Goal: Task Accomplishment & Management: Complete application form

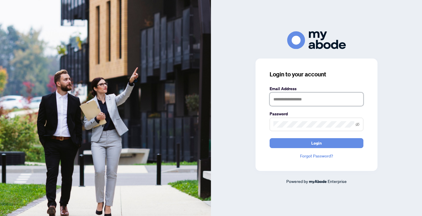
type input "**********"
click at [317, 143] on button "Login" at bounding box center [317, 143] width 94 height 10
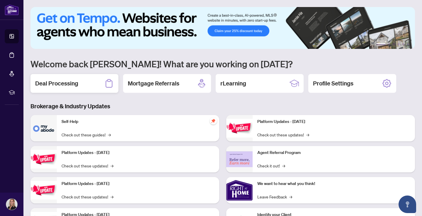
click at [69, 80] on h2 "Deal Processing" at bounding box center [56, 83] width 43 height 8
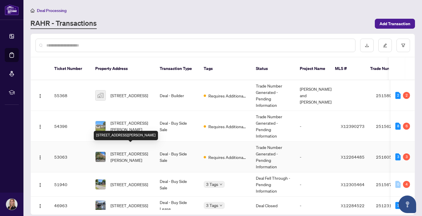
click at [135, 151] on span "[STREET_ADDRESS][PERSON_NAME]" at bounding box center [130, 157] width 40 height 13
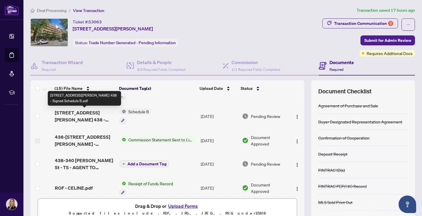
scroll to position [19, 0]
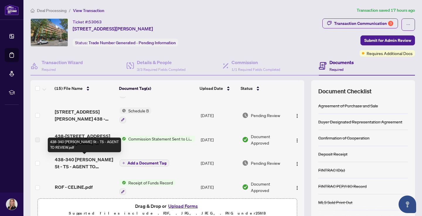
click at [84, 163] on span "438-340 [PERSON_NAME] St - TS - AGENT TO REVIEW.pdf" at bounding box center [85, 163] width 60 height 14
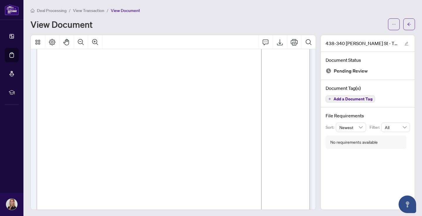
scroll to position [57, 0]
click at [311, 30] on div "Deal Processing / View Transaction / View Document View Document 438-340 [PERSO…" at bounding box center [222, 108] width 385 height 203
click at [392, 24] on icon "ellipsis" at bounding box center [393, 24] width 3 height 1
click at [374, 36] on span "Download" at bounding box center [373, 37] width 45 height 6
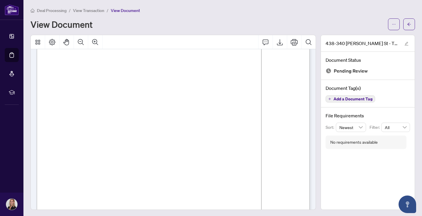
click at [94, 10] on span "View Transaction" at bounding box center [88, 10] width 31 height 5
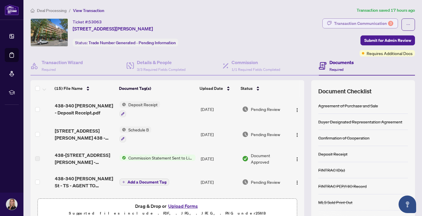
click at [372, 24] on div "Transaction Communication 3" at bounding box center [363, 23] width 59 height 9
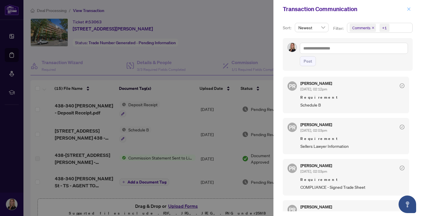
click at [408, 9] on icon "close" at bounding box center [409, 9] width 4 height 4
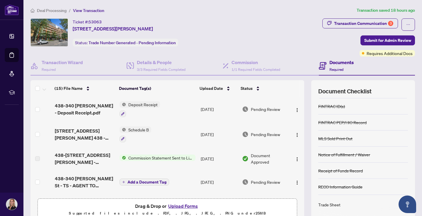
scroll to position [64, 0]
click at [332, 206] on div "Trade Sheet" at bounding box center [329, 205] width 22 height 6
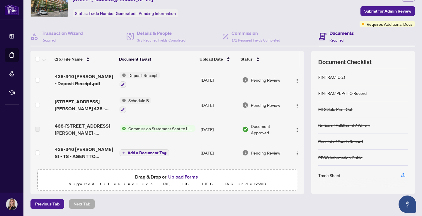
scroll to position [29, 0]
click at [403, 176] on icon "button" at bounding box center [403, 175] width 2 height 3
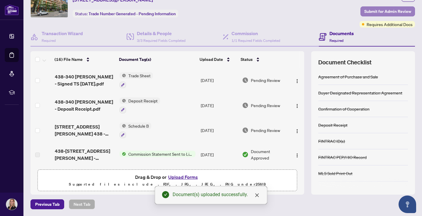
click at [392, 11] on span "Submit for Admin Review" at bounding box center [387, 11] width 47 height 9
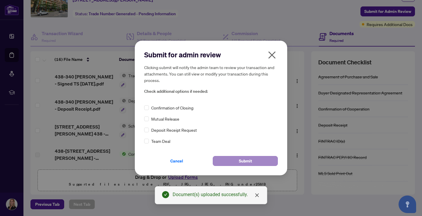
click at [253, 160] on button "Submit" at bounding box center [245, 161] width 65 height 10
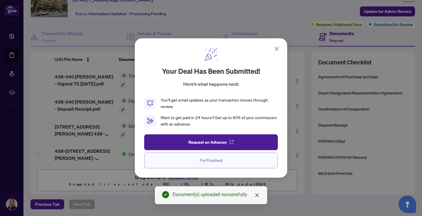
click at [214, 159] on span "I'm Finished" at bounding box center [211, 160] width 23 height 9
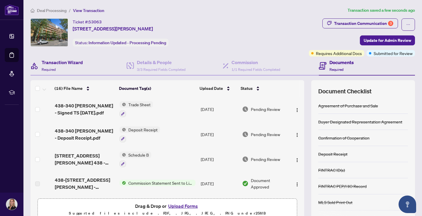
scroll to position [0, 0]
click at [55, 11] on span "Deal Processing" at bounding box center [52, 10] width 30 height 5
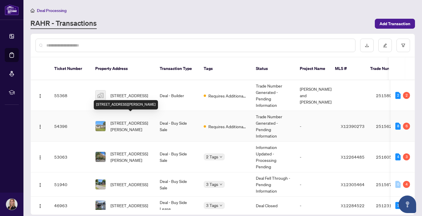
click at [134, 120] on span "[STREET_ADDRESS][PERSON_NAME]" at bounding box center [130, 126] width 40 height 13
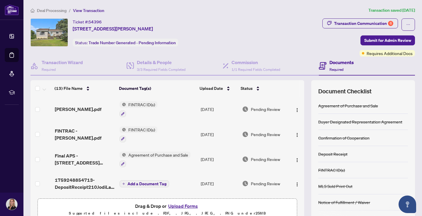
click at [51, 9] on span "Deal Processing" at bounding box center [52, 10] width 30 height 5
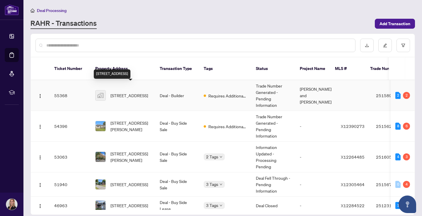
click at [132, 92] on span "[STREET_ADDRESS]" at bounding box center [129, 95] width 38 height 6
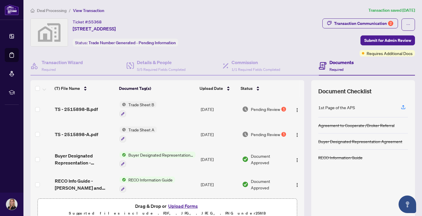
click at [142, 130] on span "Trade Sheet A" at bounding box center [141, 130] width 31 height 6
click at [92, 136] on span "TS - 2515898-A.pdf" at bounding box center [76, 134] width 43 height 7
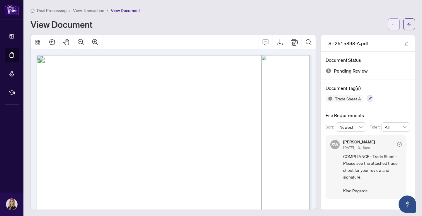
click at [392, 23] on button "button" at bounding box center [394, 24] width 12 height 12
click at [372, 38] on span "Download" at bounding box center [373, 37] width 45 height 6
click at [94, 11] on span "View Transaction" at bounding box center [88, 10] width 31 height 5
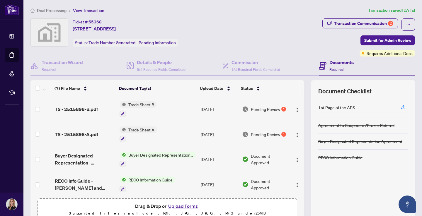
click at [142, 103] on span "Trade Sheet B" at bounding box center [141, 104] width 30 height 6
click at [97, 104] on td "TS - 2515898-B.pdf" at bounding box center [84, 109] width 65 height 25
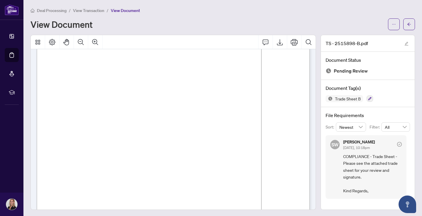
scroll to position [36, 0]
click at [395, 26] on icon "ellipsis" at bounding box center [394, 24] width 4 height 4
click at [370, 38] on span "Download" at bounding box center [373, 37] width 45 height 6
click at [201, 21] on div "View Document" at bounding box center [207, 24] width 354 height 9
click at [93, 10] on span "View Transaction" at bounding box center [88, 10] width 31 height 5
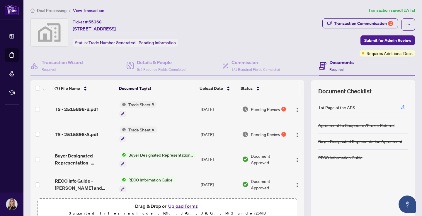
click at [183, 207] on button "Upload Forms" at bounding box center [182, 207] width 33 height 8
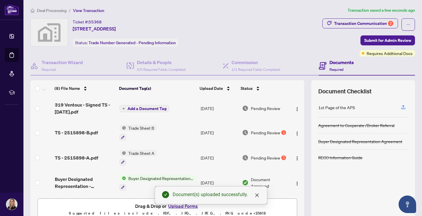
click at [151, 110] on span "Add a Document Tag" at bounding box center [146, 109] width 39 height 4
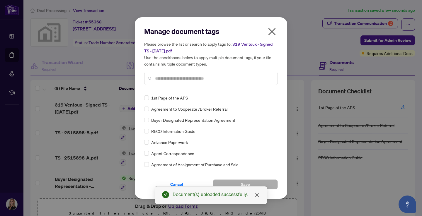
click at [180, 80] on input "text" at bounding box center [214, 78] width 118 height 6
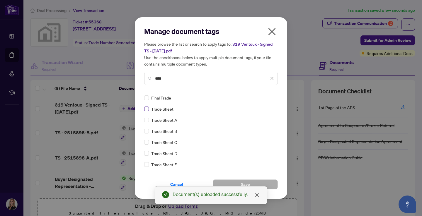
type input "****"
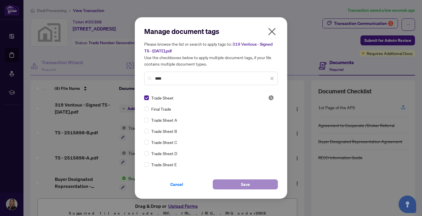
click at [249, 183] on span "Save" at bounding box center [245, 184] width 9 height 9
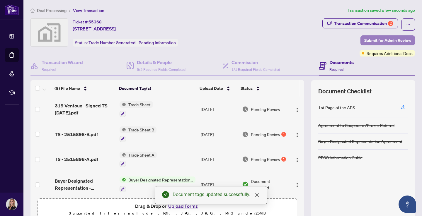
click at [397, 41] on span "Submit for Admin Review" at bounding box center [387, 40] width 47 height 9
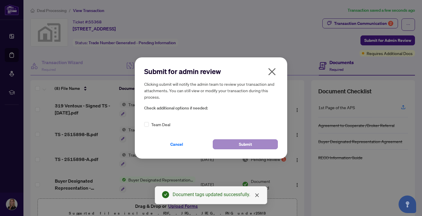
click at [247, 145] on span "Submit" at bounding box center [245, 144] width 13 height 9
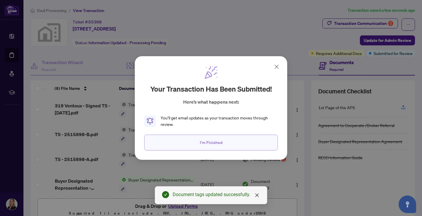
click at [213, 147] on span "I'm Finished" at bounding box center [211, 142] width 23 height 9
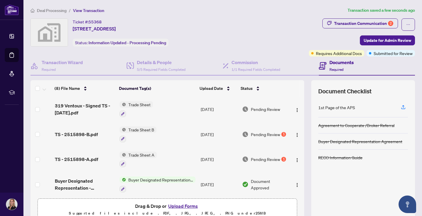
click at [51, 11] on span "Deal Processing" at bounding box center [52, 10] width 30 height 5
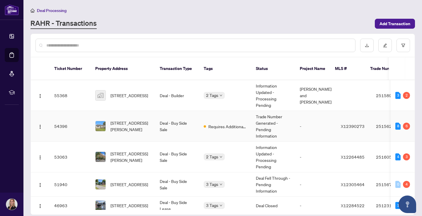
click at [137, 120] on span "[STREET_ADDRESS][PERSON_NAME]" at bounding box center [130, 126] width 40 height 13
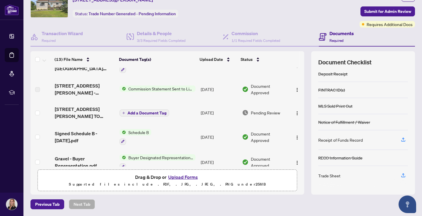
scroll to position [168, 0]
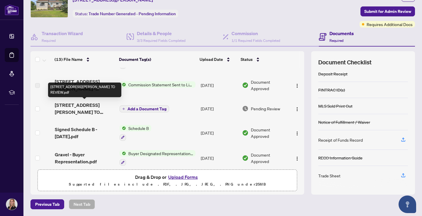
click at [79, 110] on span "[STREET_ADDRESS][PERSON_NAME] TO REVIEW.pdf" at bounding box center [85, 109] width 60 height 14
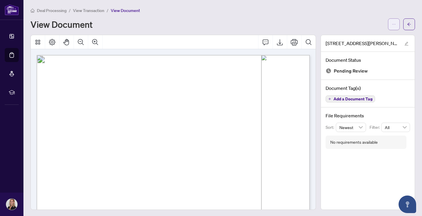
click at [393, 24] on icon "ellipsis" at bounding box center [394, 24] width 4 height 4
click at [364, 17] on div "Deal Processing / View Transaction / View Document View Document" at bounding box center [222, 18] width 385 height 23
click at [92, 10] on span "View Transaction" at bounding box center [88, 10] width 31 height 5
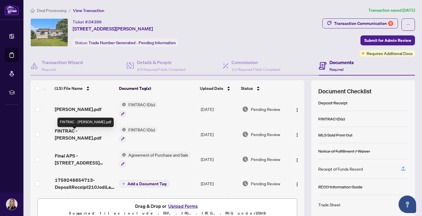
click at [78, 136] on span "FINTRAC - [PERSON_NAME].pdf" at bounding box center [85, 134] width 60 height 14
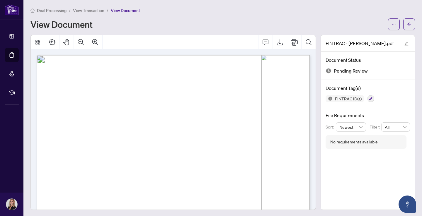
click at [88, 12] on span "View Transaction" at bounding box center [88, 10] width 31 height 5
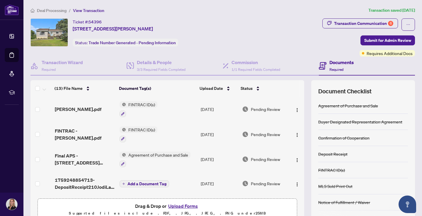
click at [57, 10] on span "Deal Processing" at bounding box center [52, 10] width 30 height 5
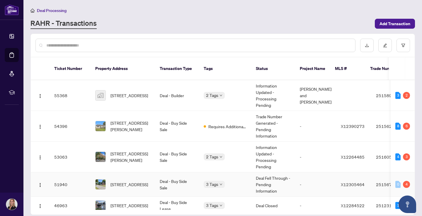
click at [121, 182] on span "[STREET_ADDRESS]" at bounding box center [129, 184] width 38 height 6
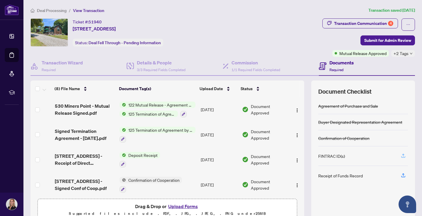
click at [403, 156] on icon "button" at bounding box center [403, 155] width 2 height 3
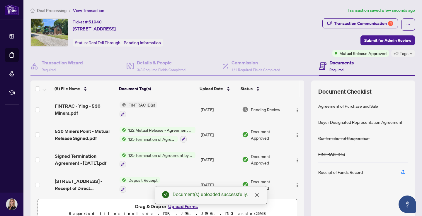
click at [180, 205] on div "Document(s) uploaded successfully." at bounding box center [211, 195] width 113 height 18
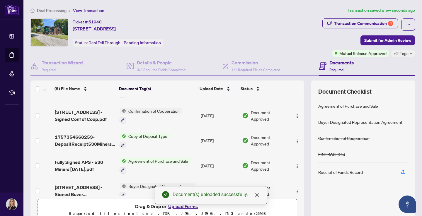
scroll to position [130, 0]
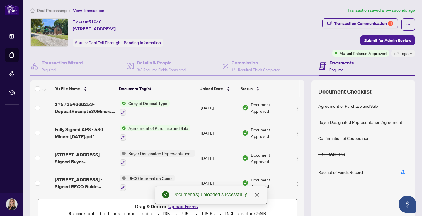
click at [184, 205] on div "Document(s) uploaded successfully." at bounding box center [211, 195] width 113 height 18
click at [257, 196] on icon "close" at bounding box center [257, 195] width 5 height 5
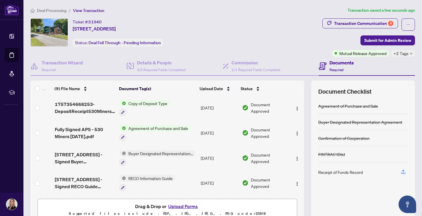
click at [186, 205] on button "Upload Forms" at bounding box center [182, 207] width 33 height 8
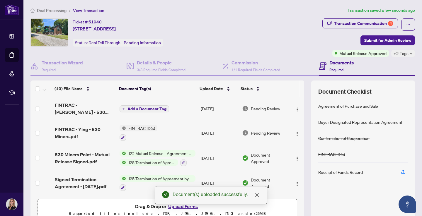
scroll to position [0, 0]
click at [146, 108] on span "Add a Document Tag" at bounding box center [146, 109] width 39 height 4
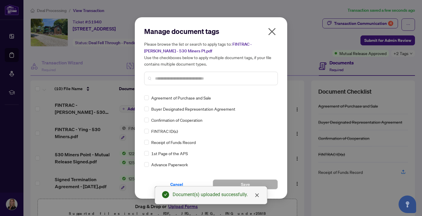
click at [170, 74] on div at bounding box center [211, 78] width 134 height 13
click at [175, 79] on input "text" at bounding box center [214, 78] width 118 height 6
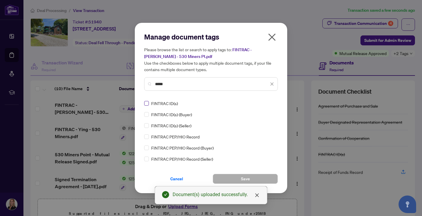
drag, startPoint x: 164, startPoint y: 88, endPoint x: 146, endPoint y: 105, distance: 24.5
click at [146, 105] on span at bounding box center [146, 103] width 5 height 5
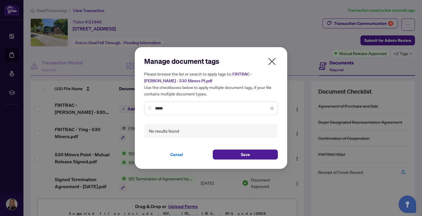
click at [175, 111] on input "*****" at bounding box center [212, 108] width 114 height 6
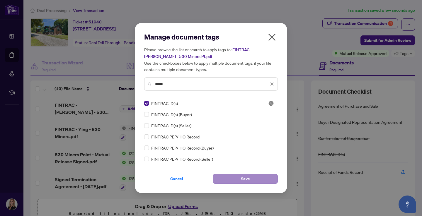
type input "*****"
click at [242, 180] on span "Save" at bounding box center [245, 178] width 9 height 9
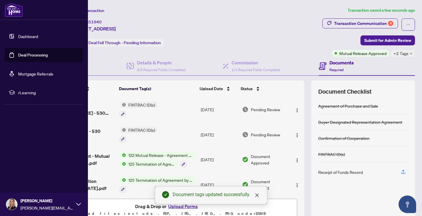
click at [21, 36] on link "Dashboard" at bounding box center [28, 36] width 20 height 5
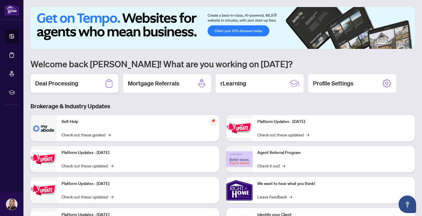
click at [60, 88] on div "Deal Processing" at bounding box center [74, 83] width 88 height 19
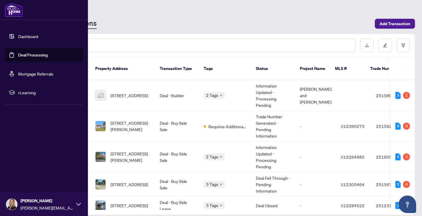
click at [18, 35] on link "Dashboard" at bounding box center [28, 36] width 20 height 5
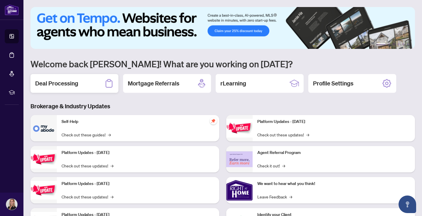
click at [75, 86] on h2 "Deal Processing" at bounding box center [56, 83] width 43 height 8
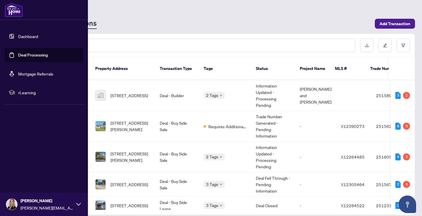
click at [34, 55] on link "Deal Processing" at bounding box center [33, 54] width 30 height 5
